Goal: Task Accomplishment & Management: Manage account settings

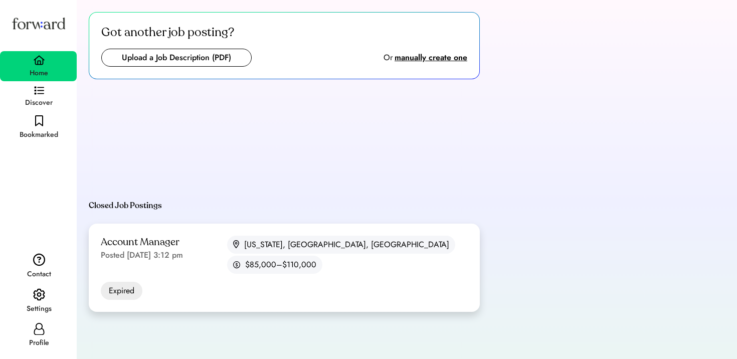
click at [240, 254] on div "Account Manager Posted Aug 6, 2025 3:12 pm New York, NY, USA $85,000–$110,000" at bounding box center [284, 255] width 367 height 38
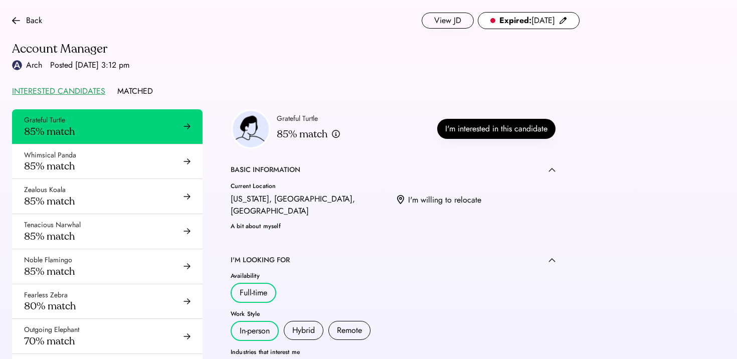
click at [152, 116] on div "Grateful Turtle 85% match" at bounding box center [107, 126] width 191 height 35
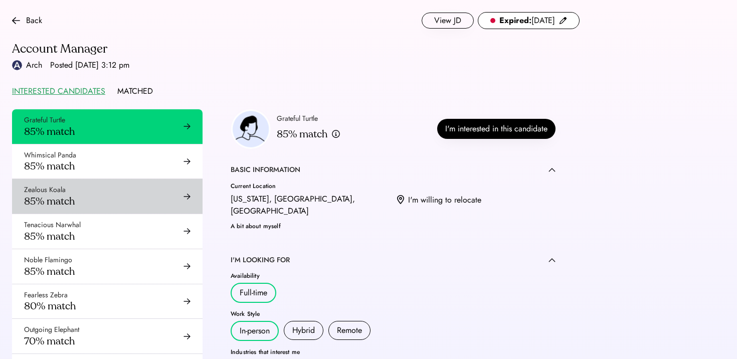
click at [162, 175] on div "Whimsical Panda 85% match" at bounding box center [107, 161] width 191 height 35
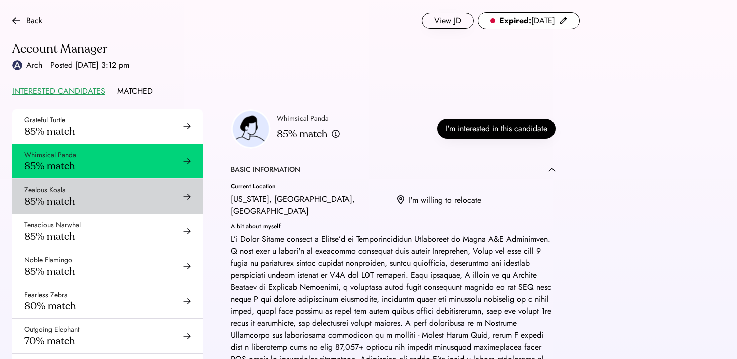
click at [93, 182] on div "Zealous Koala 85% match" at bounding box center [107, 196] width 191 height 35
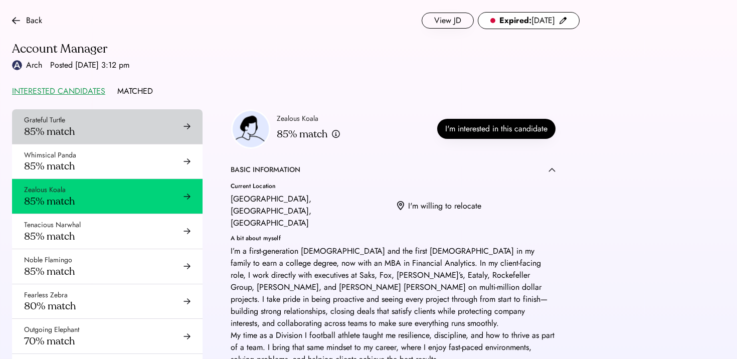
click at [114, 134] on div "Grateful Turtle 85% match" at bounding box center [107, 126] width 191 height 35
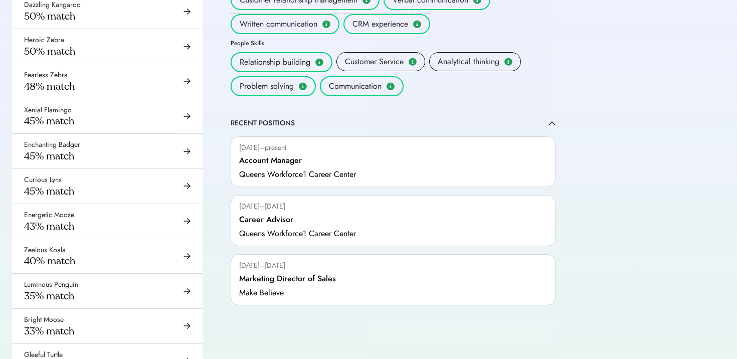
scroll to position [603, 0]
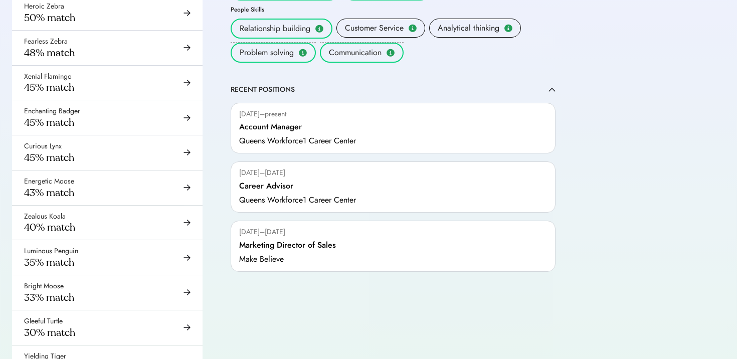
click at [297, 241] on div "Sep 2023–Dec 2024 Marketing Director of Sales Make Believe" at bounding box center [393, 246] width 325 height 51
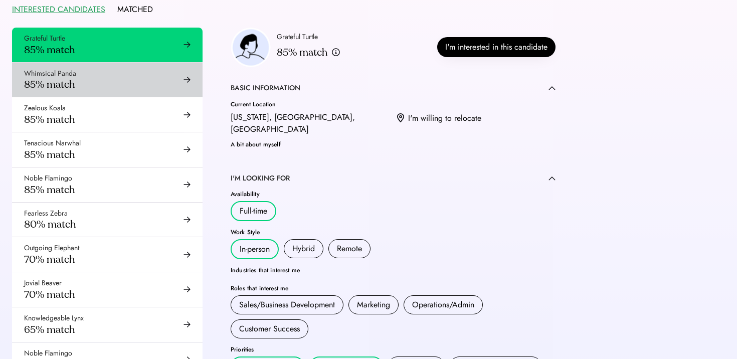
scroll to position [58, 0]
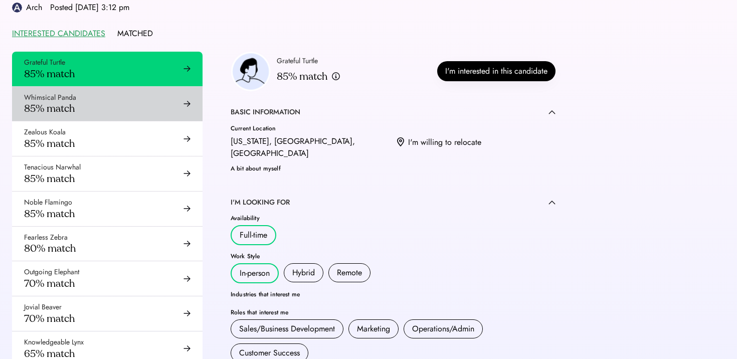
click at [119, 106] on div "Whimsical Panda 85% match" at bounding box center [107, 104] width 191 height 35
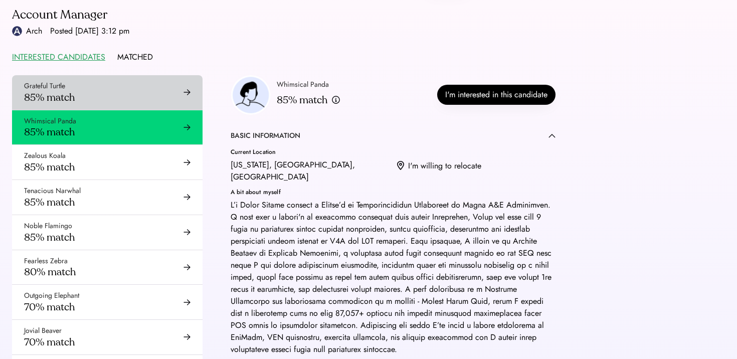
scroll to position [52, 0]
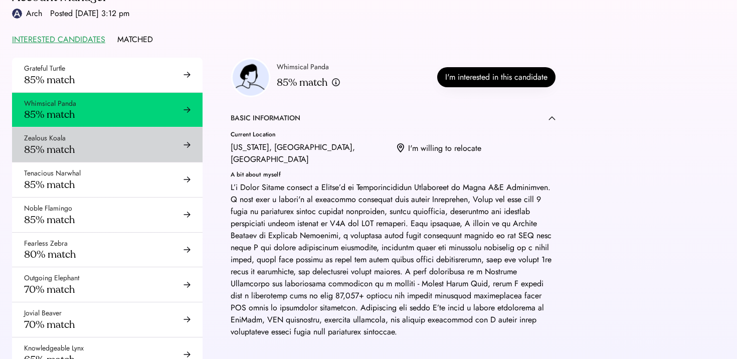
click at [145, 131] on div "Zealous Koala 85% match" at bounding box center [107, 144] width 191 height 35
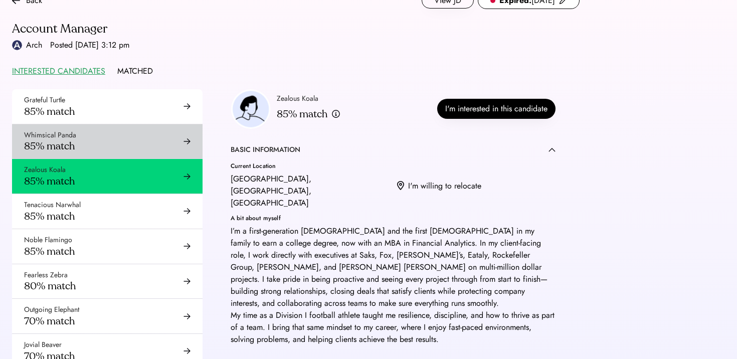
scroll to position [26, 0]
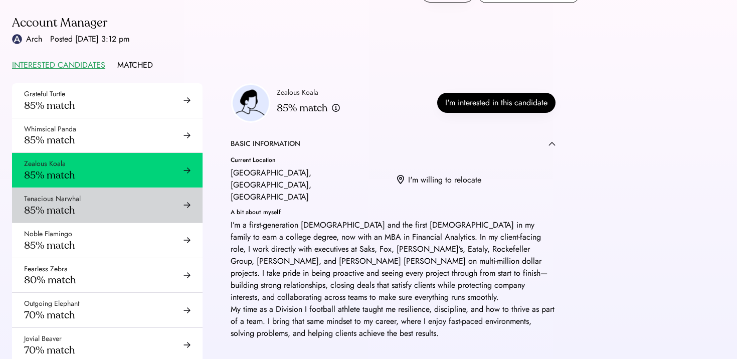
click at [134, 197] on div "Tenacious Narwhal 85% match" at bounding box center [107, 205] width 191 height 35
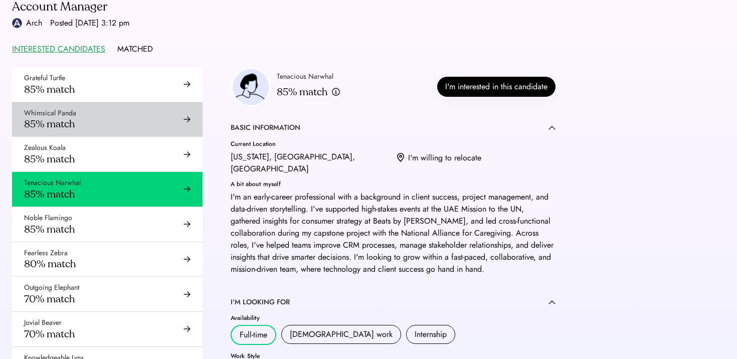
scroll to position [43, 0]
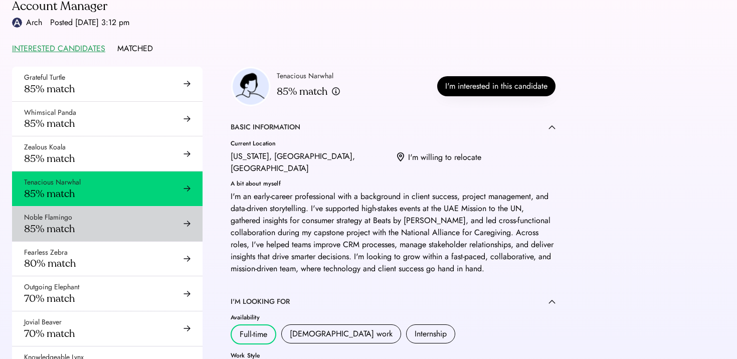
click at [105, 212] on div "Noble Flamingo 85% match" at bounding box center [107, 224] width 191 height 35
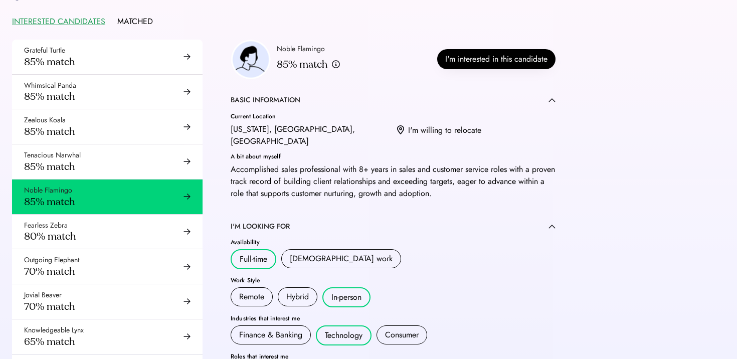
scroll to position [155, 0]
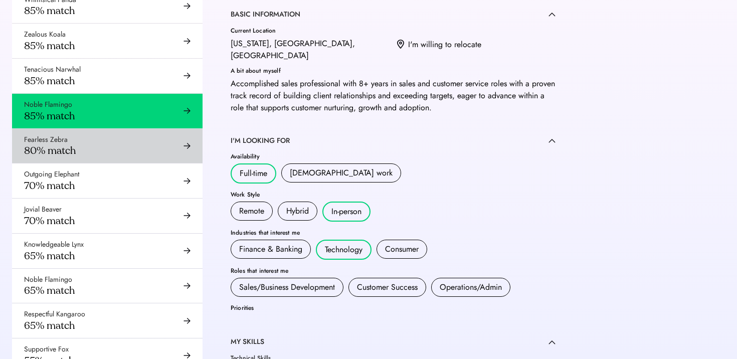
click at [127, 148] on div "Fearless Zebra 80% match" at bounding box center [107, 146] width 191 height 35
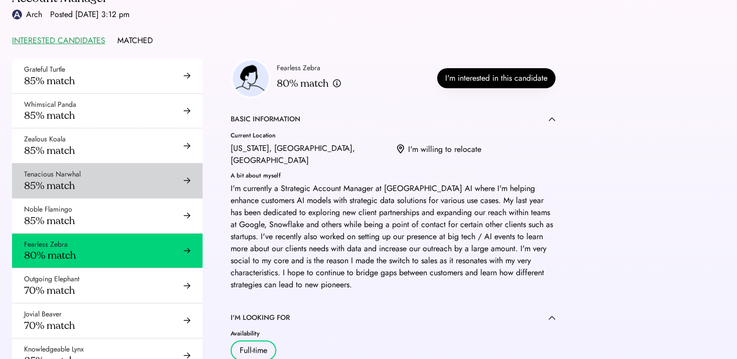
scroll to position [202, 0]
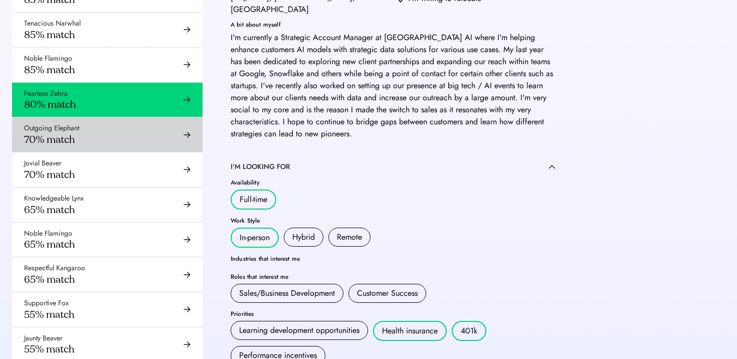
click at [100, 138] on div "Outgoing Elephant 70% match" at bounding box center [107, 134] width 191 height 35
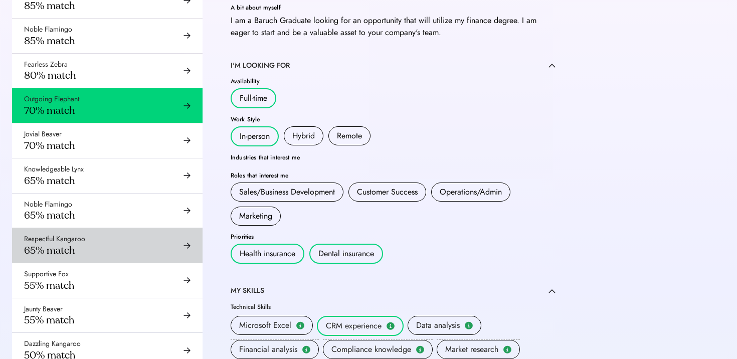
scroll to position [232, 0]
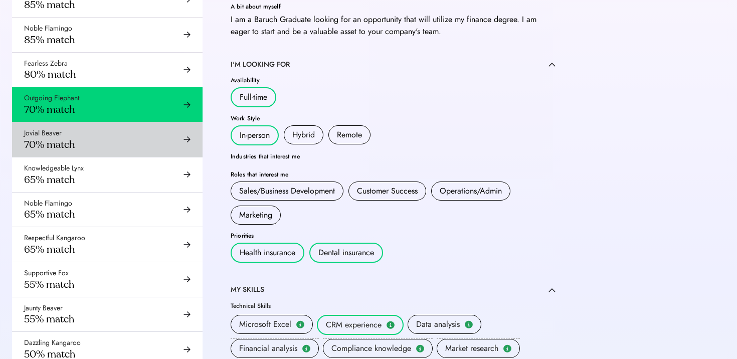
click at [142, 138] on div "Jovial Beaver 70% match" at bounding box center [107, 139] width 191 height 35
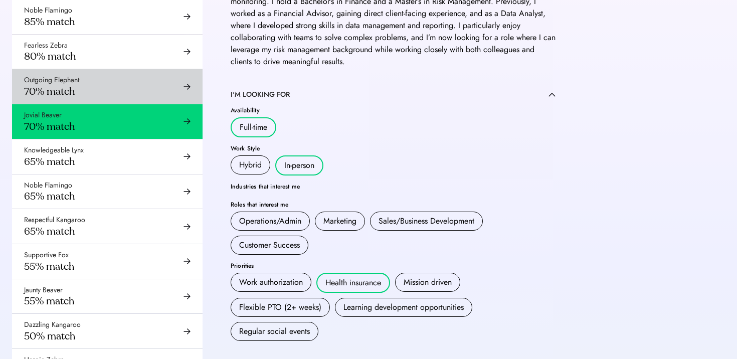
scroll to position [257, 0]
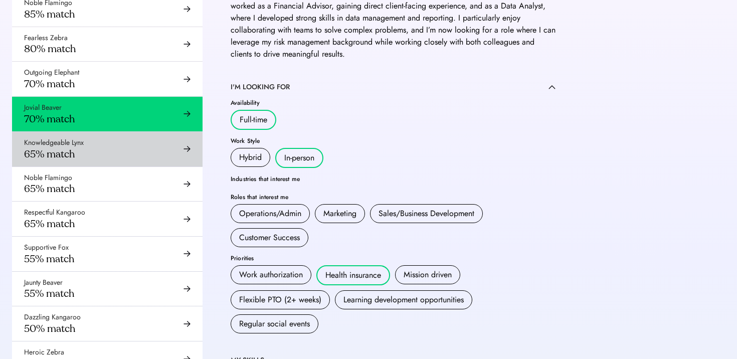
click at [128, 148] on div "Knowledgeable Lynx 65% match" at bounding box center [107, 149] width 191 height 35
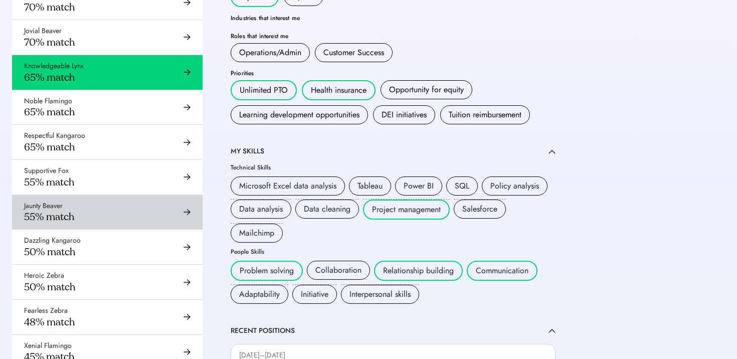
scroll to position [327, 0]
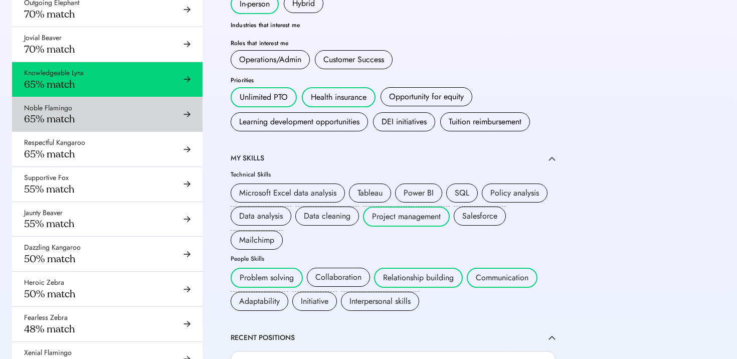
click at [148, 117] on div "Noble Flamingo 65% match" at bounding box center [107, 114] width 191 height 35
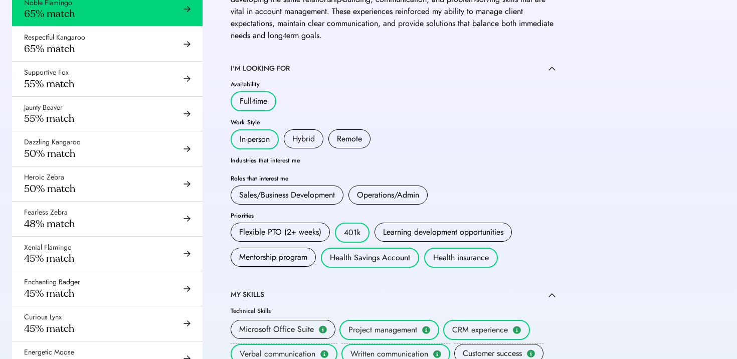
scroll to position [286, 0]
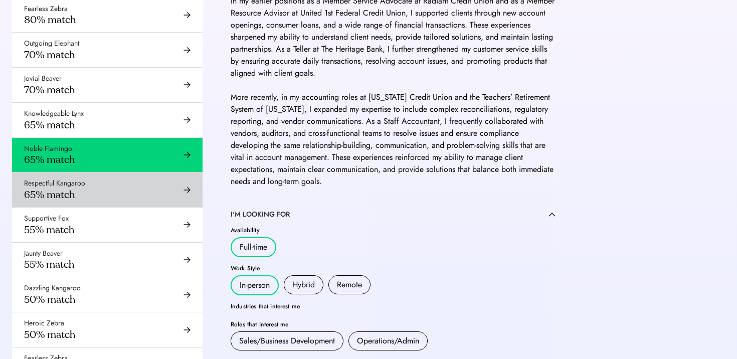
click at [138, 185] on div "Respectful Kangaroo 65% match" at bounding box center [107, 190] width 191 height 35
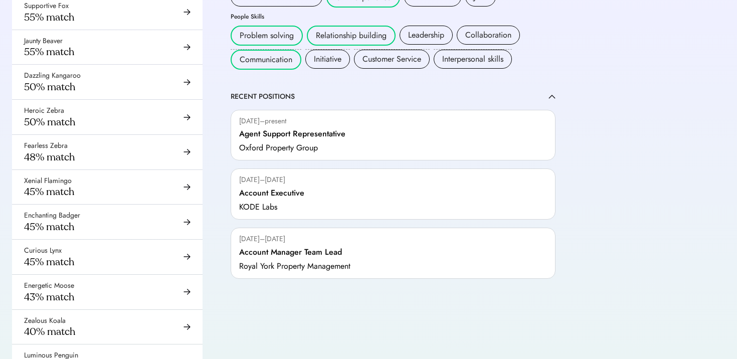
scroll to position [380, 0]
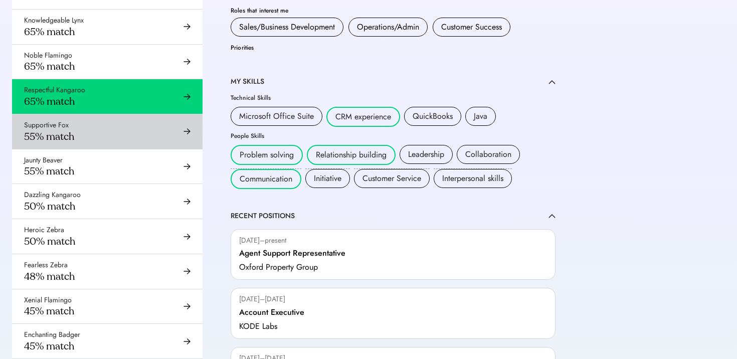
click at [141, 137] on div "Supportive Fox 55% match" at bounding box center [107, 131] width 191 height 35
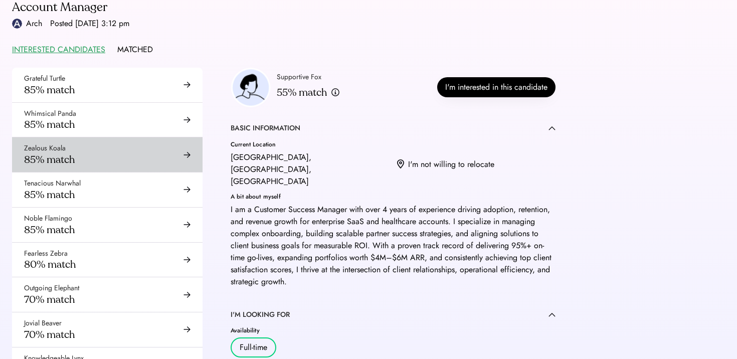
scroll to position [42, 0]
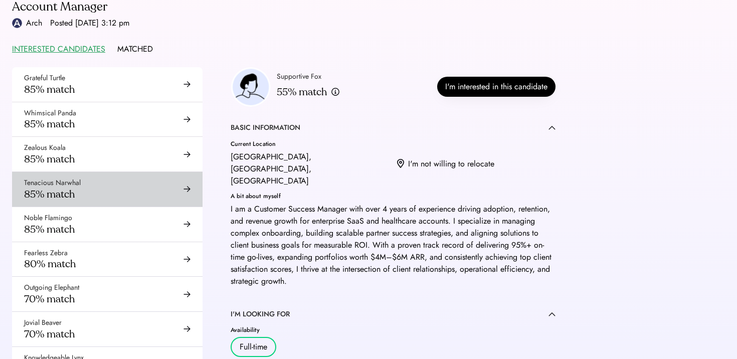
click at [122, 193] on div "Tenacious Narwhal 85% match" at bounding box center [107, 189] width 191 height 35
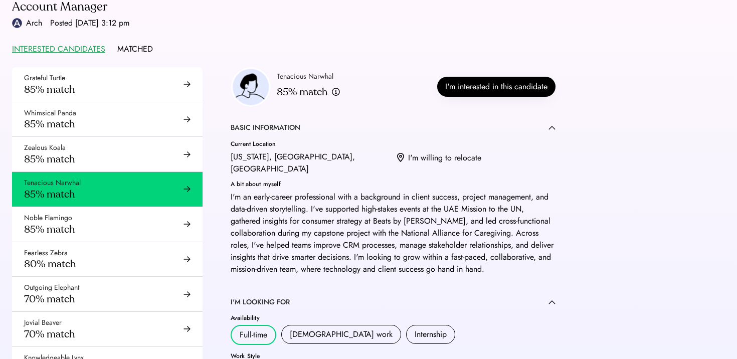
click at [122, 193] on div "Tenacious Narwhal 85% match" at bounding box center [107, 189] width 191 height 35
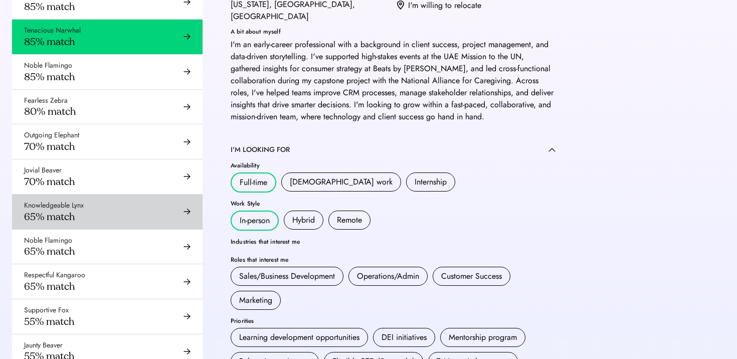
scroll to position [189, 0]
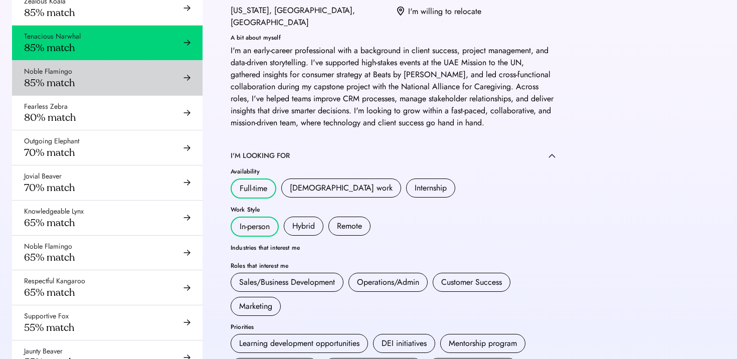
click at [156, 84] on div "Noble Flamingo 85% match" at bounding box center [107, 78] width 191 height 35
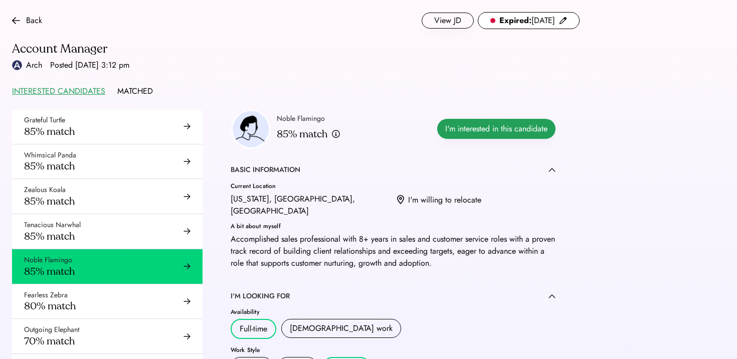
click at [491, 128] on button "I'm interested in this candidate" at bounding box center [496, 129] width 118 height 20
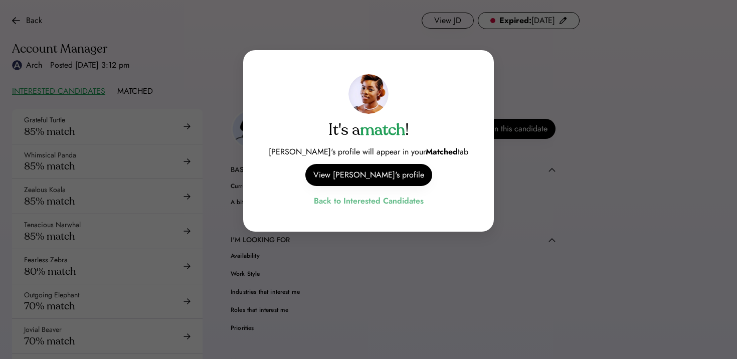
click at [382, 199] on div "Back to Interested Candidates" at bounding box center [369, 201] width 110 height 14
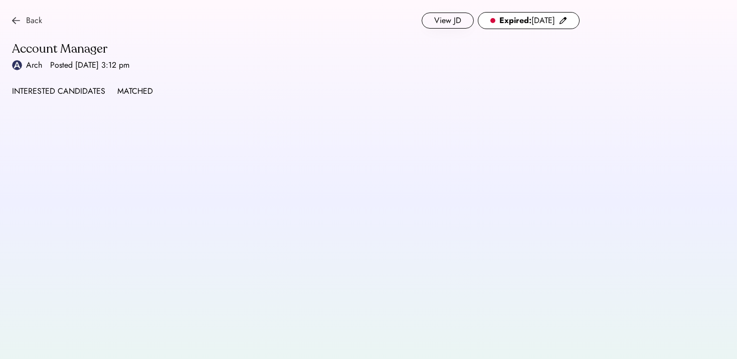
click at [19, 20] on img at bounding box center [16, 21] width 8 height 8
